Goal: Task Accomplishment & Management: Manage account settings

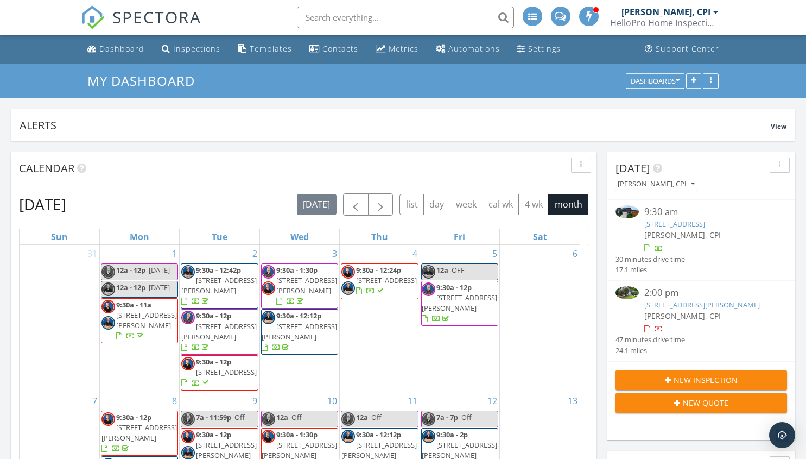
click at [198, 52] on div "Inspections" at bounding box center [196, 48] width 47 height 10
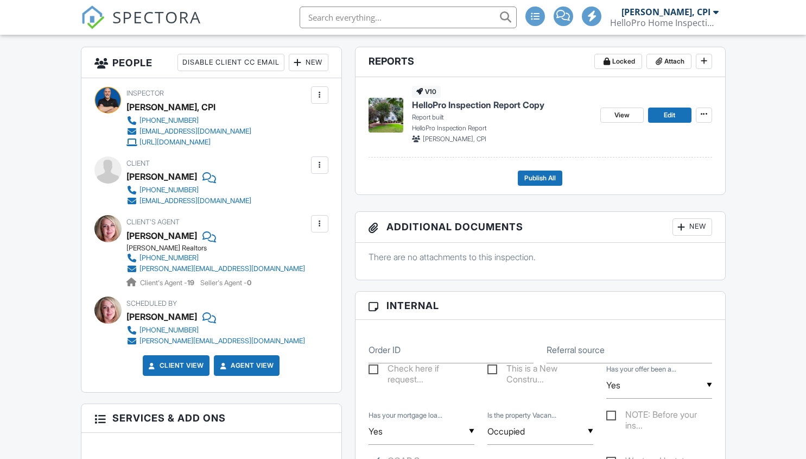
click at [667, 115] on span "Edit" at bounding box center [669, 115] width 11 height 11
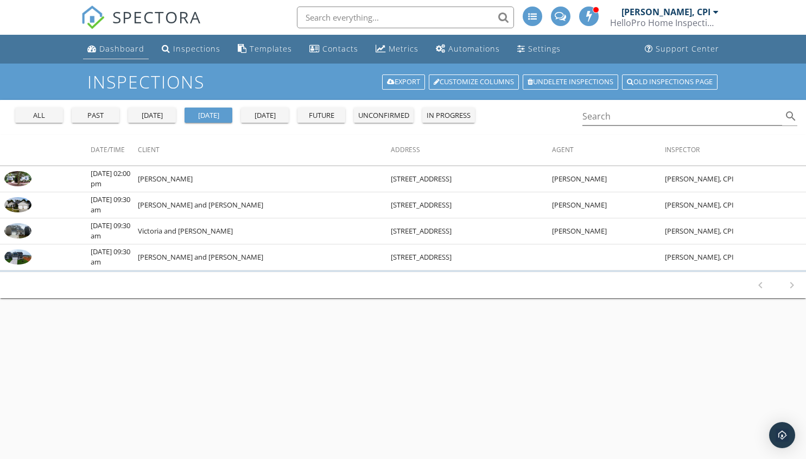
click at [117, 50] on div "Dashboard" at bounding box center [121, 48] width 45 height 10
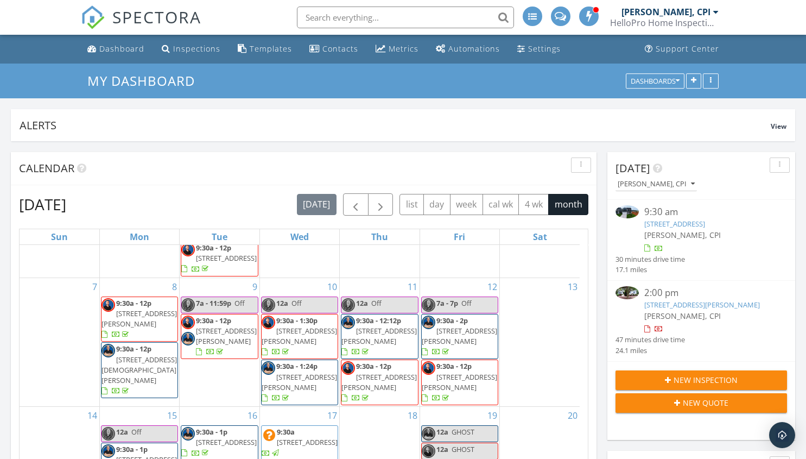
scroll to position [115, 0]
click at [380, 208] on span "button" at bounding box center [380, 204] width 13 height 13
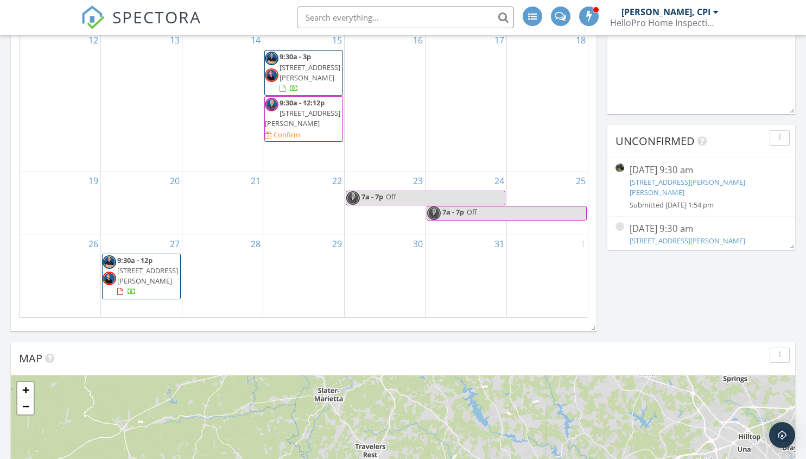
scroll to position [434, 0]
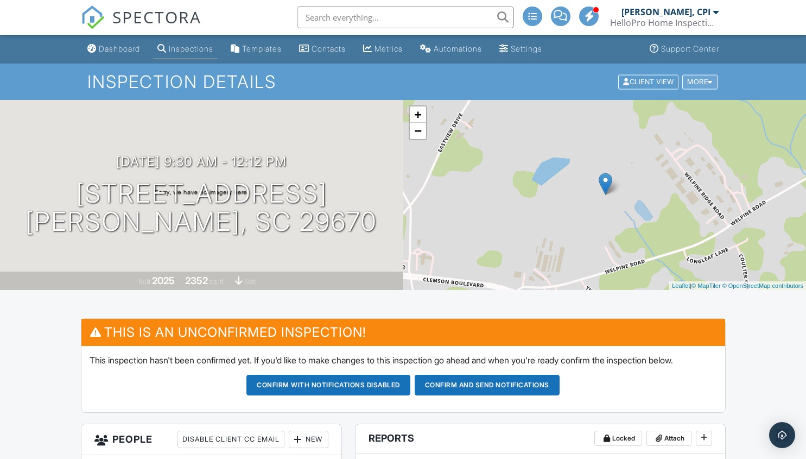
click at [709, 84] on div at bounding box center [710, 81] width 5 height 7
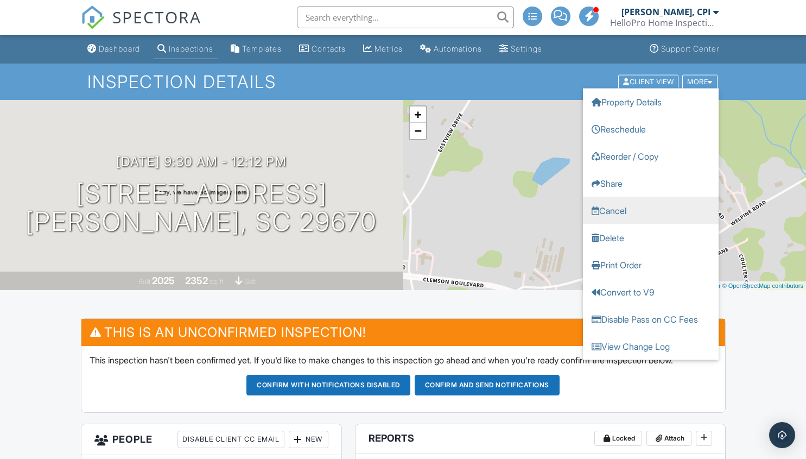
click at [611, 211] on link "Cancel" at bounding box center [651, 210] width 136 height 27
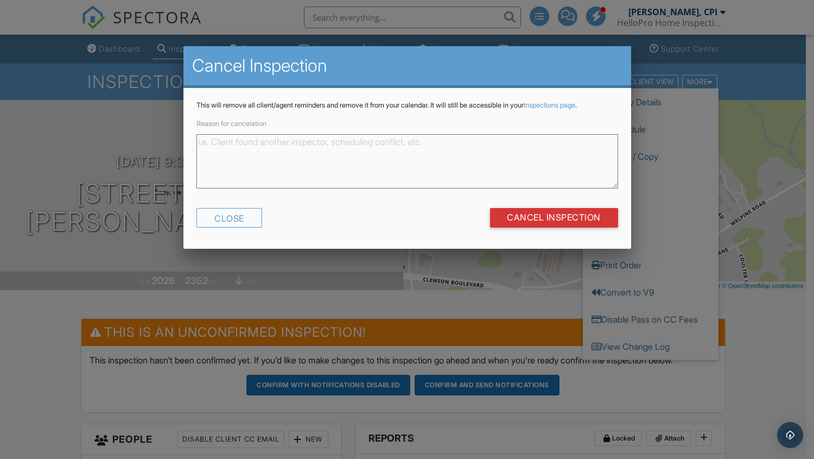
click at [248, 154] on textarea "Reason for cancelation" at bounding box center [408, 161] width 422 height 54
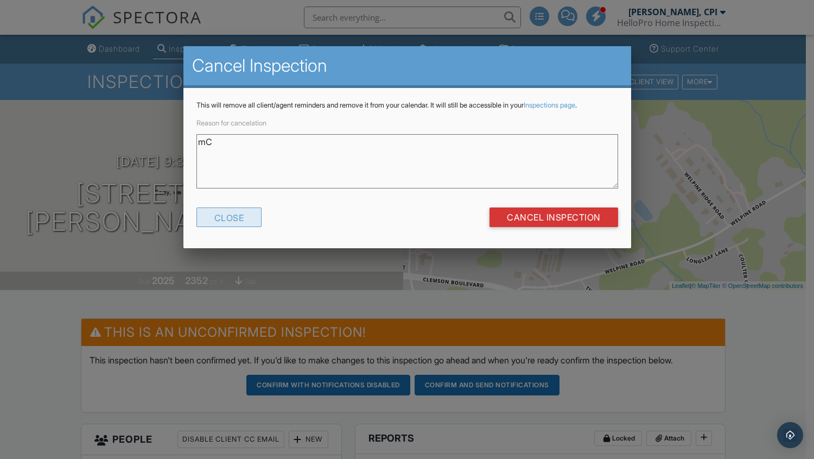
type textarea "m"
click at [198, 147] on textarea "McKinzie sent me a text" at bounding box center [408, 161] width 422 height 54
drag, startPoint x: 349, startPoint y: 143, endPoint x: 345, endPoint y: 160, distance: 17.1
click at [349, 143] on textarea "After scheduling, McKinzie sent me a text" at bounding box center [408, 161] width 422 height 54
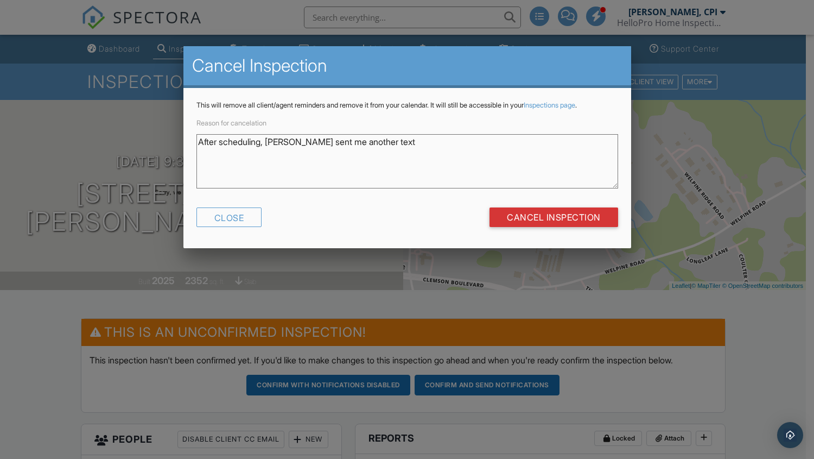
click at [407, 141] on textarea "After scheduling, McKinzie sent me another text" at bounding box center [408, 161] width 422 height 54
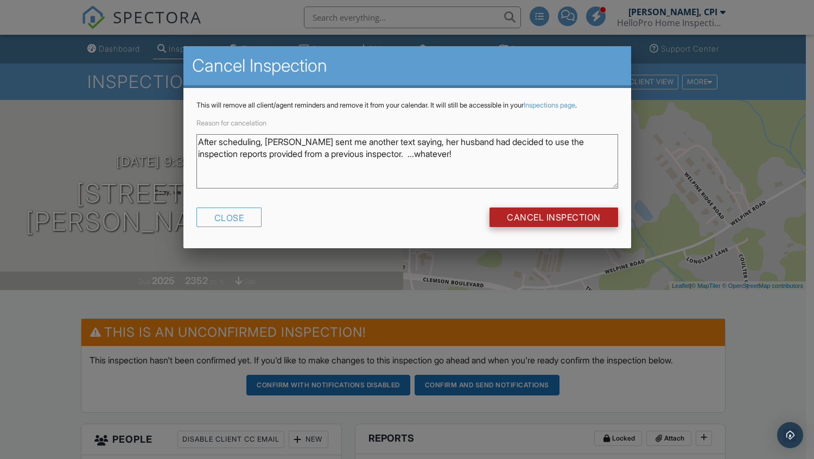
type textarea "After scheduling, McKinzie sent me another text saying, her husband had decided…"
click at [553, 218] on input "Cancel Inspection" at bounding box center [554, 217] width 129 height 20
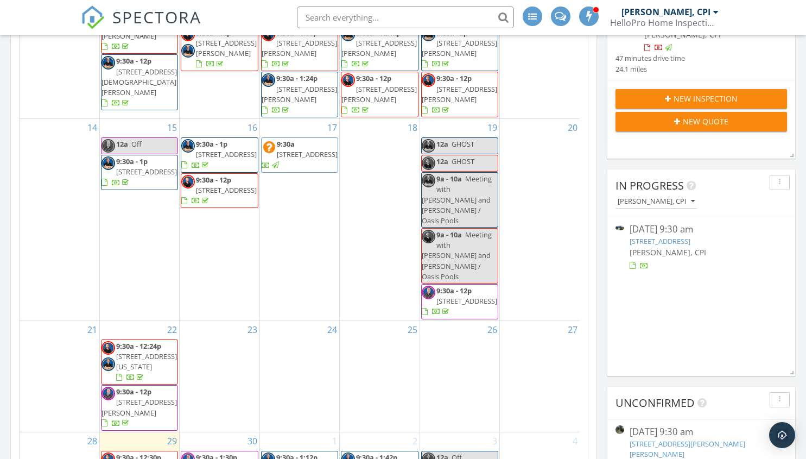
scroll to position [125, 0]
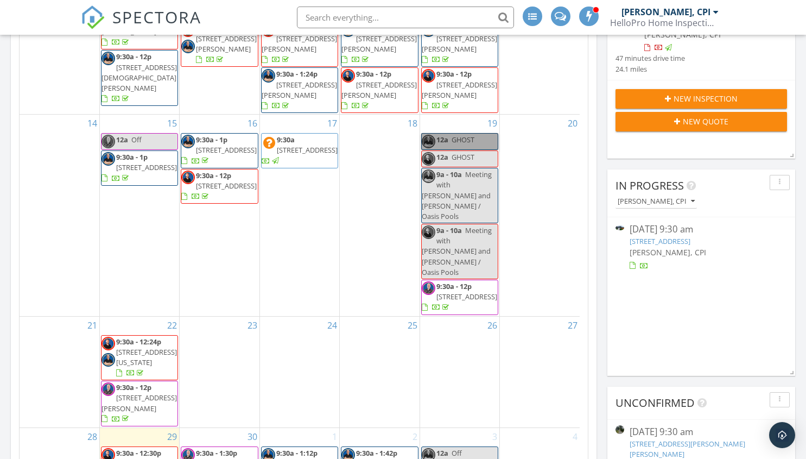
drag, startPoint x: 454, startPoint y: 160, endPoint x: 444, endPoint y: 153, distance: 12.2
click at [444, 150] on link "12a GHOST" at bounding box center [459, 141] width 77 height 17
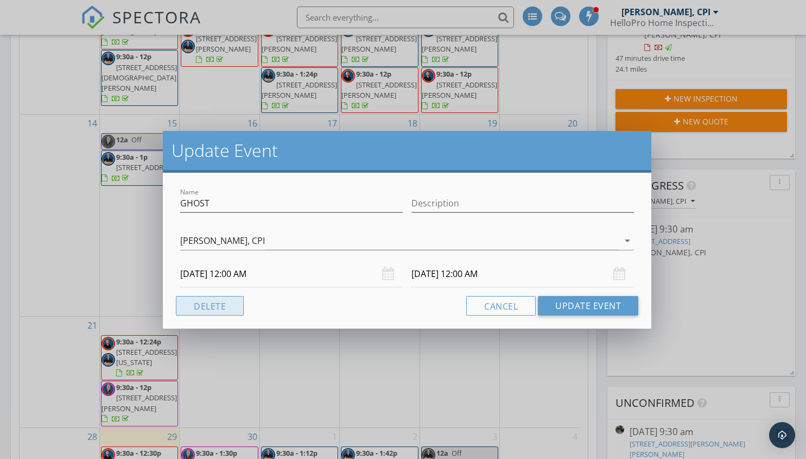
click at [213, 308] on button "Delete" at bounding box center [210, 306] width 68 height 20
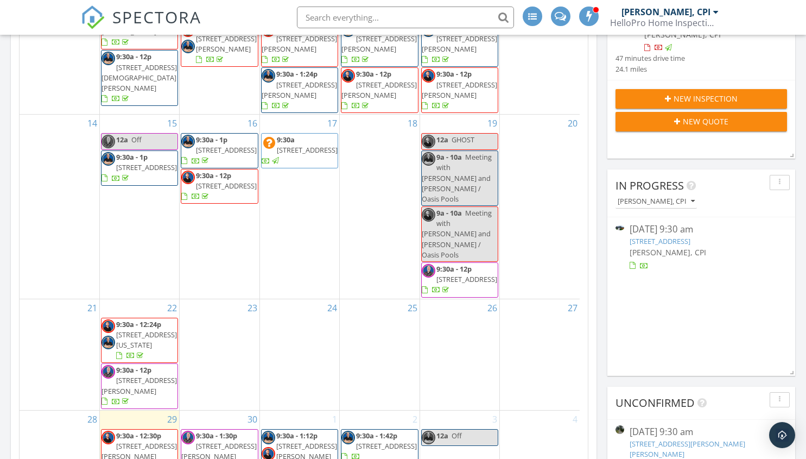
scroll to position [0, 0]
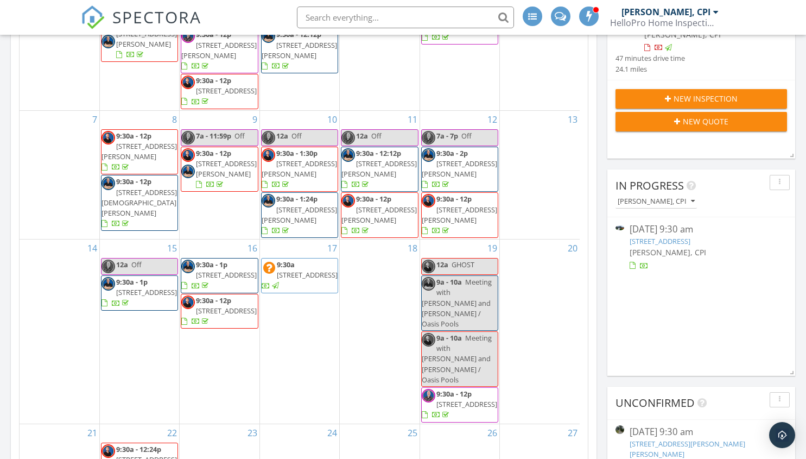
click at [452, 269] on span "GHOST" at bounding box center [463, 265] width 23 height 10
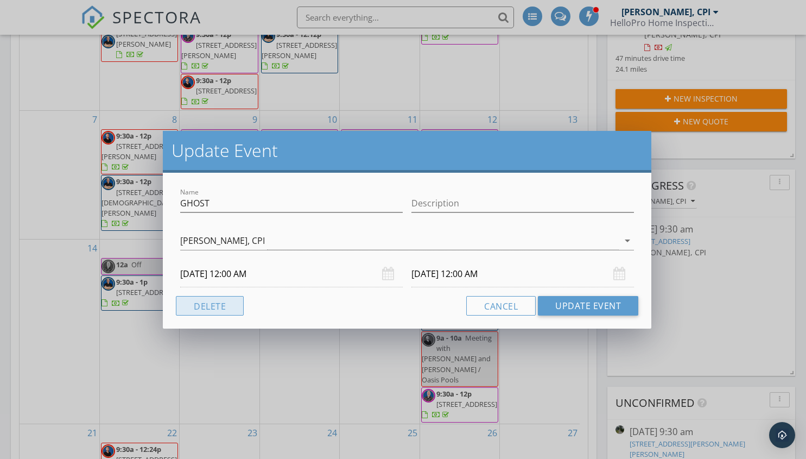
click at [224, 301] on button "Delete" at bounding box center [210, 306] width 68 height 20
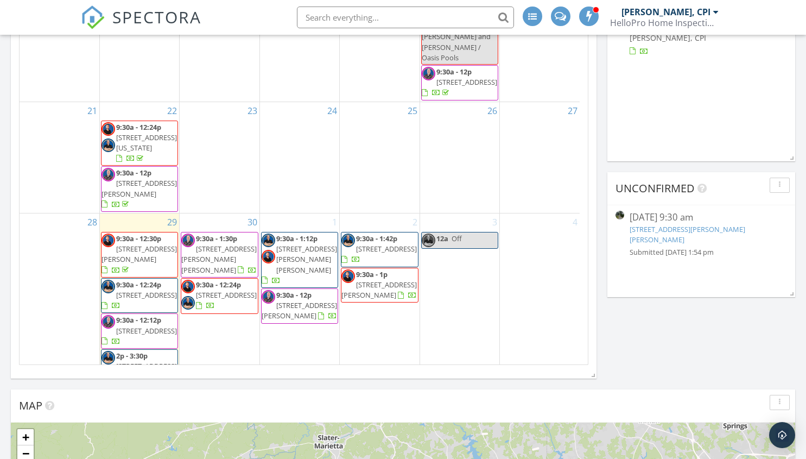
scroll to position [498, 0]
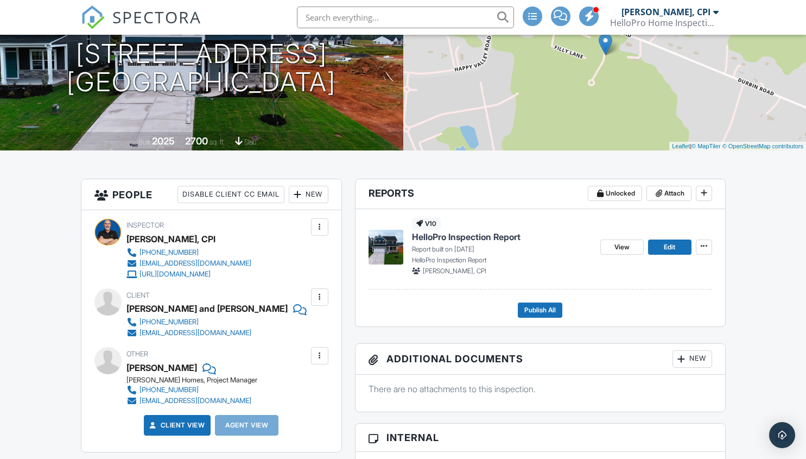
scroll to position [163, 0]
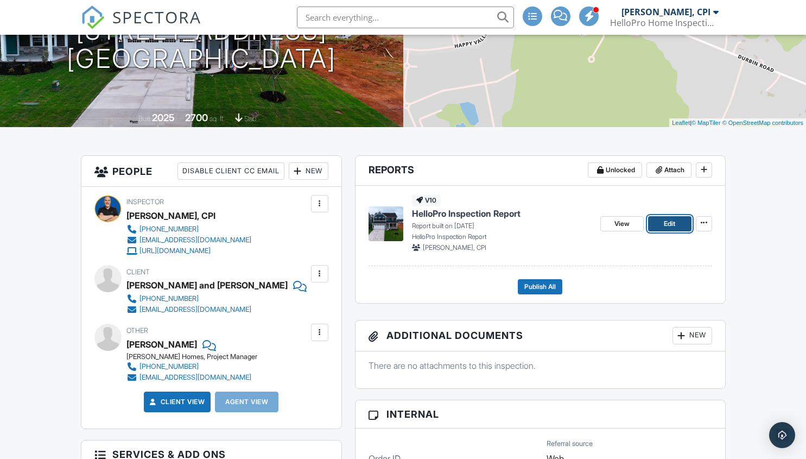
click at [668, 223] on span "Edit" at bounding box center [669, 223] width 11 height 11
